Goal: Task Accomplishment & Management: Manage account settings

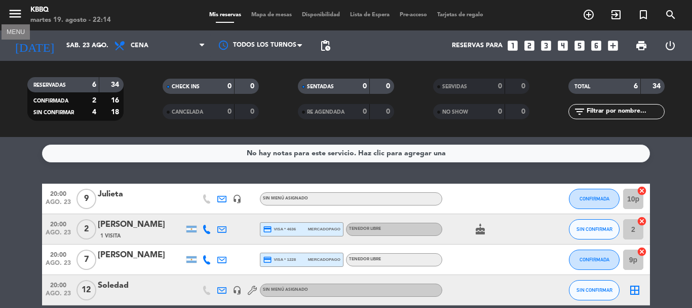
click at [15, 15] on icon "menu" at bounding box center [15, 13] width 15 height 15
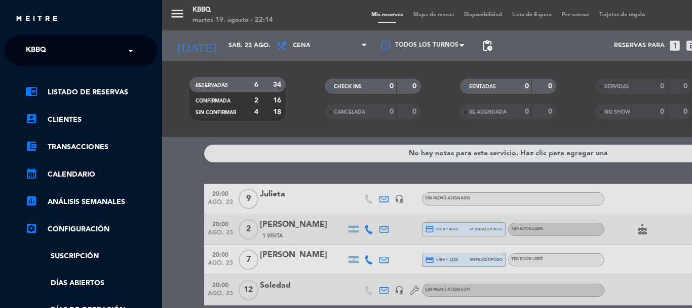
click at [57, 51] on div "× KBBQ" at bounding box center [42, 50] width 40 height 21
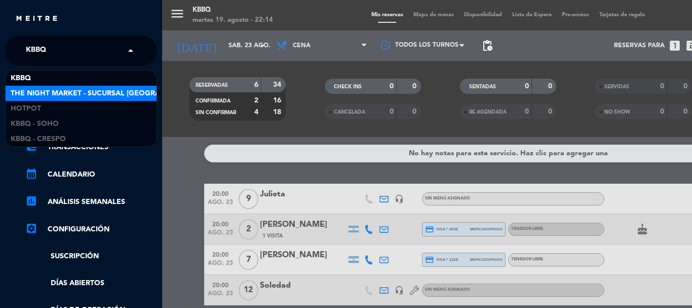
click at [87, 97] on span "The Night Market - Sucursal [GEOGRAPHIC_DATA]" at bounding box center [106, 94] width 191 height 12
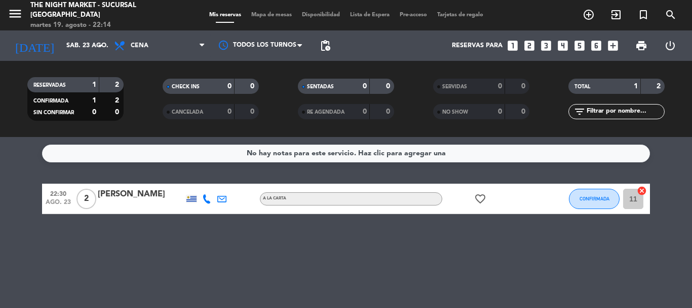
click at [350, 257] on div "No hay notas para este servicio. Haz clic para agregar una 22:30 [DATE] 2 [PERS…" at bounding box center [346, 222] width 692 height 171
click at [413, 284] on div "No hay notas para este servicio. Haz clic para agregar una 22:30 [DATE] 2 [PERS…" at bounding box center [346, 222] width 692 height 171
click at [61, 49] on input "sáb. 23 ago." at bounding box center [104, 45] width 86 height 17
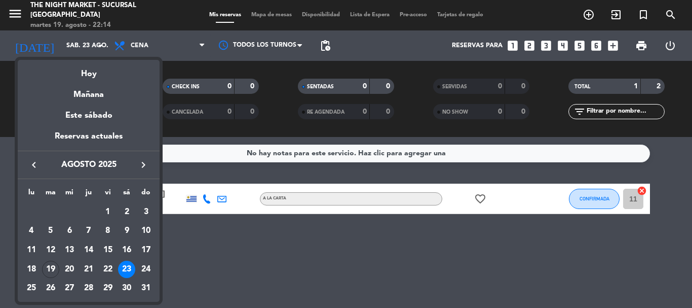
click at [276, 302] on div at bounding box center [346, 154] width 692 height 308
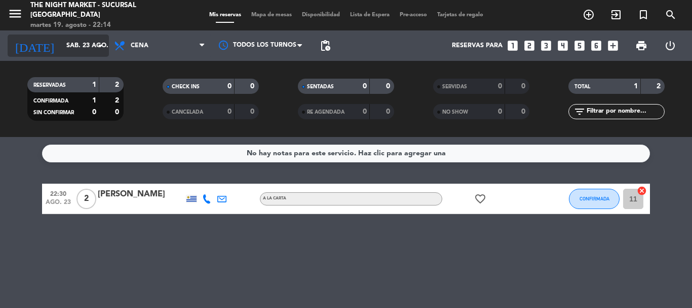
click at [61, 46] on input "sáb. 23 ago." at bounding box center [104, 45] width 86 height 17
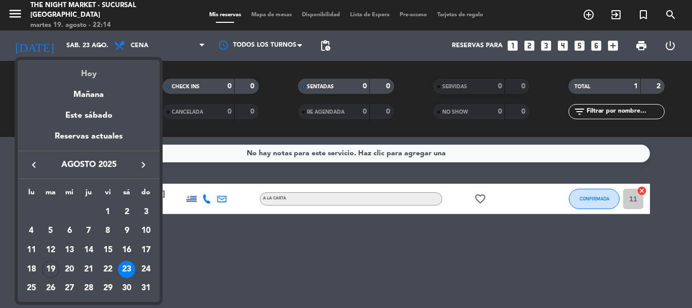
click at [83, 74] on div "Hoy" at bounding box center [89, 70] width 142 height 21
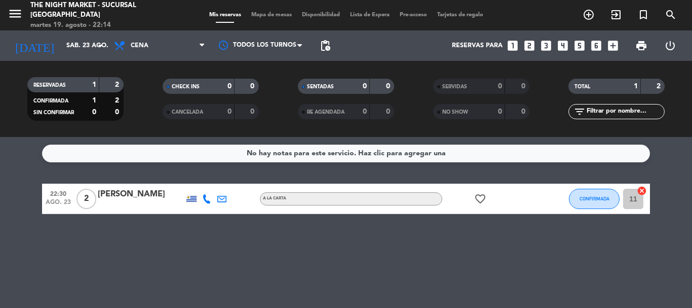
type input "[DATE]"
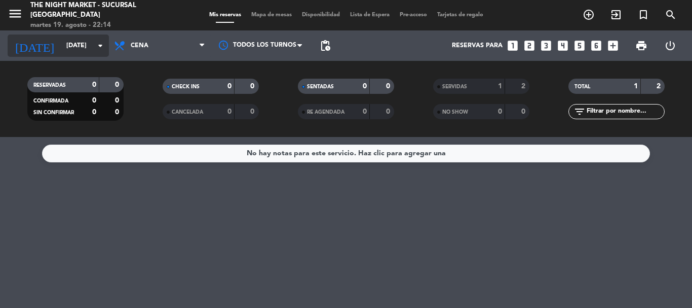
click at [75, 50] on input "[DATE]" at bounding box center [104, 45] width 86 height 17
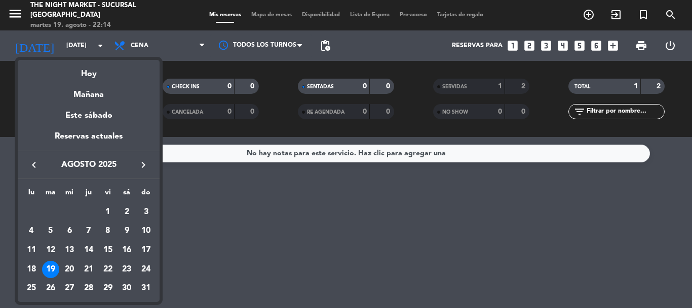
click at [287, 244] on div at bounding box center [346, 154] width 692 height 308
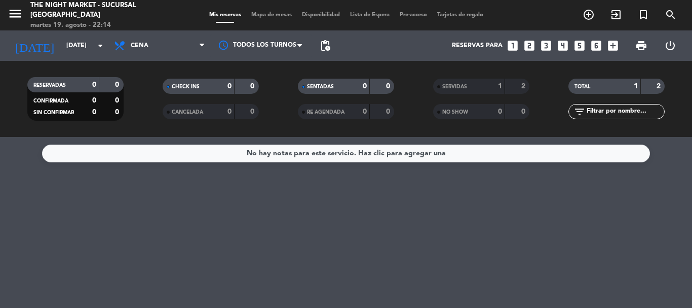
drag, startPoint x: 469, startPoint y: 268, endPoint x: 497, endPoint y: 244, distance: 36.6
click at [470, 267] on div "No hay notas para este servicio. Haz clic para agregar una" at bounding box center [346, 222] width 692 height 171
drag, startPoint x: 686, startPoint y: 310, endPoint x: 678, endPoint y: 313, distance: 9.0
click at [678, 307] on html "close × The Night Market - Sucursal Hollywood × chrome_reader_mode Listado de R…" at bounding box center [346, 154] width 692 height 308
